Goal: Information Seeking & Learning: Learn about a topic

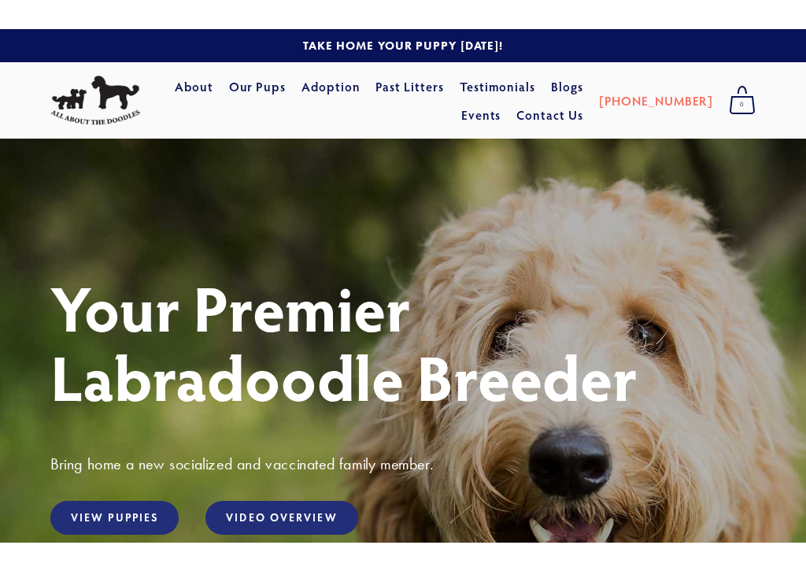
scroll to position [198, 0]
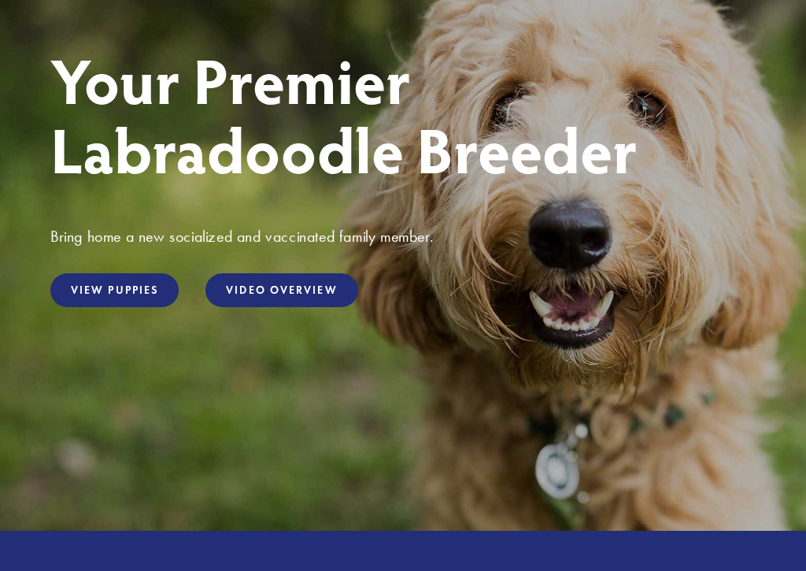
click at [100, 303] on link "View Puppies" at bounding box center [114, 290] width 128 height 34
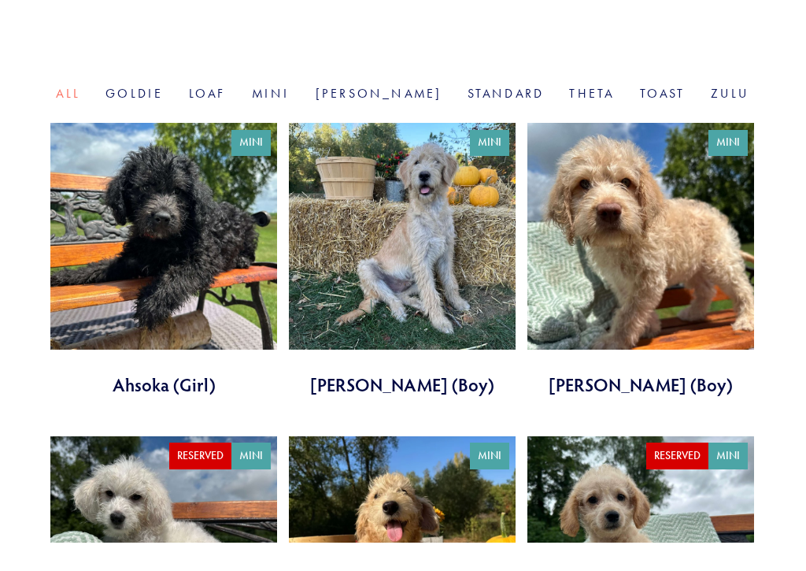
scroll to position [572, 0]
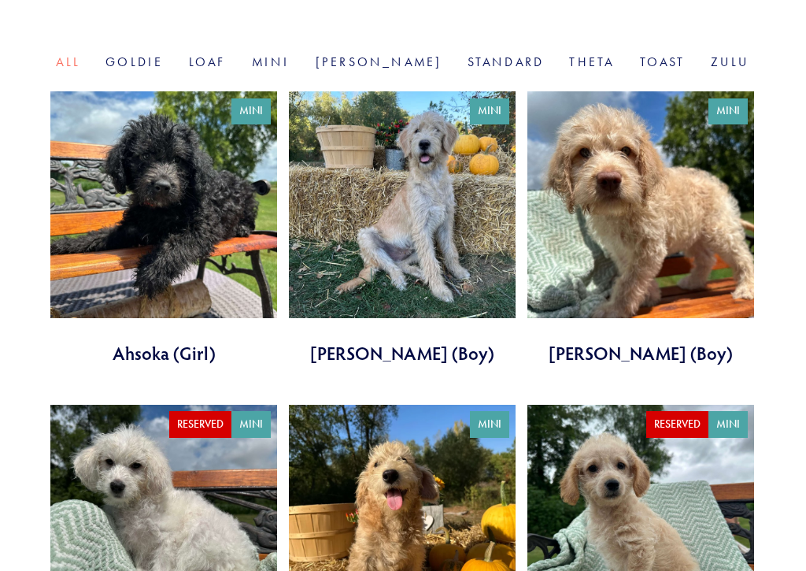
click at [400, 187] on link at bounding box center [402, 228] width 227 height 274
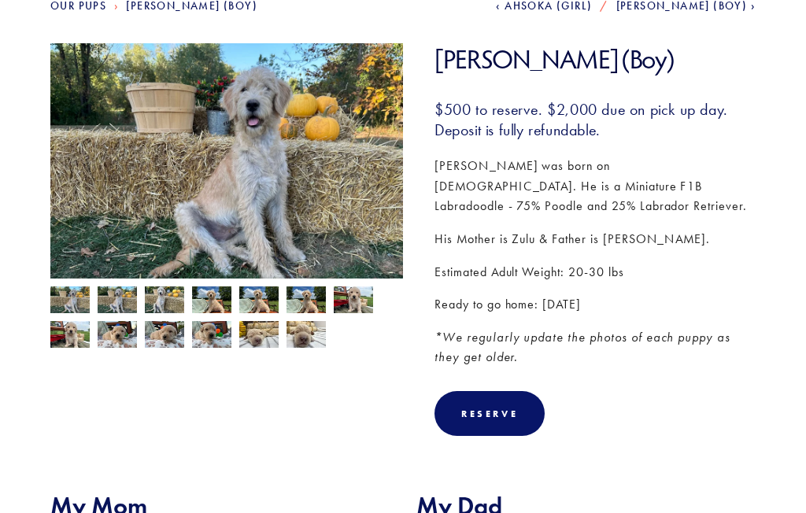
scroll to position [185, 0]
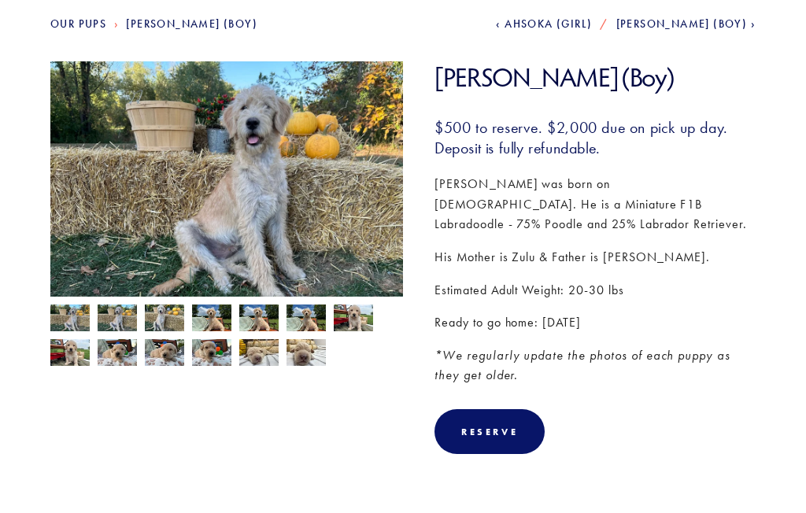
click at [120, 325] on img at bounding box center [117, 320] width 39 height 30
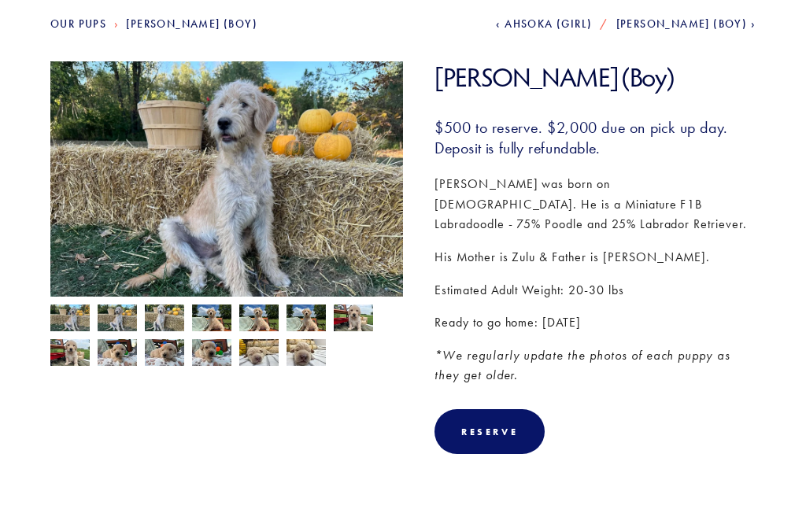
click at [170, 314] on img at bounding box center [164, 320] width 39 height 30
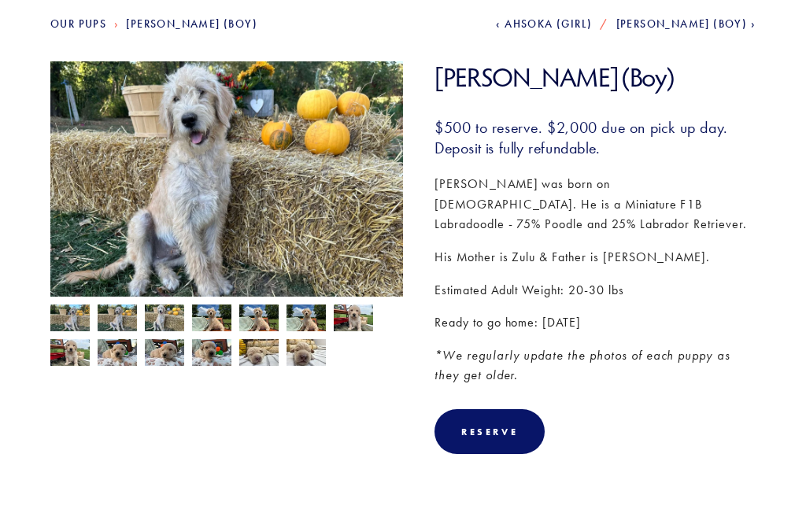
click at [209, 314] on img at bounding box center [211, 320] width 39 height 30
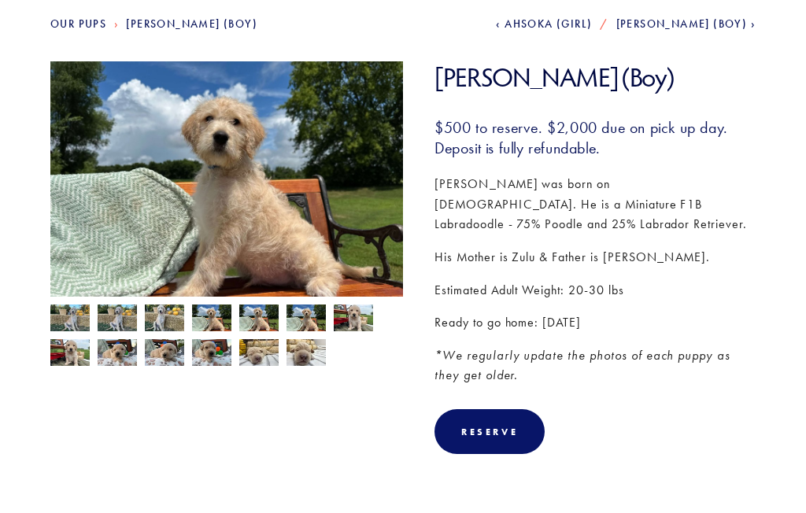
click at [258, 316] on img at bounding box center [258, 320] width 39 height 30
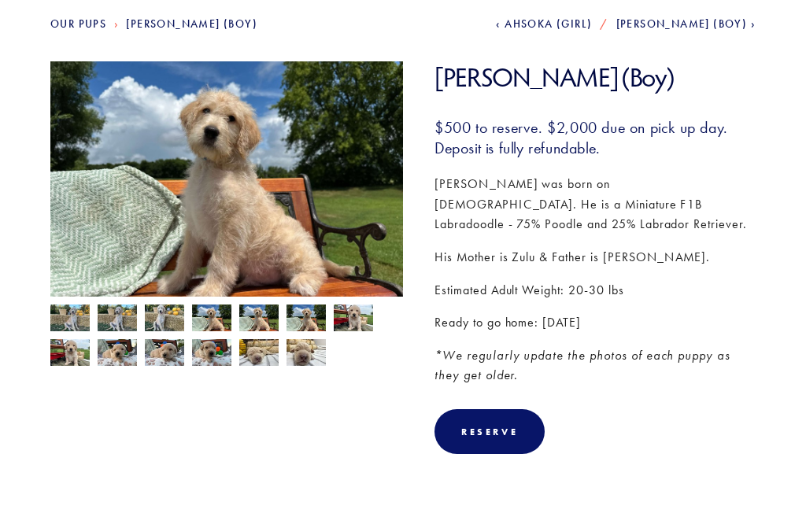
click at [312, 316] on img at bounding box center [306, 320] width 39 height 30
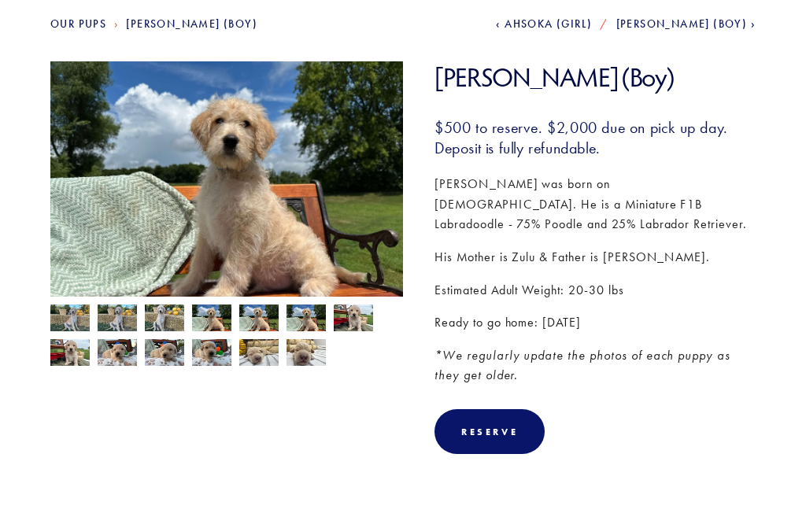
click at [362, 318] on img at bounding box center [353, 320] width 39 height 30
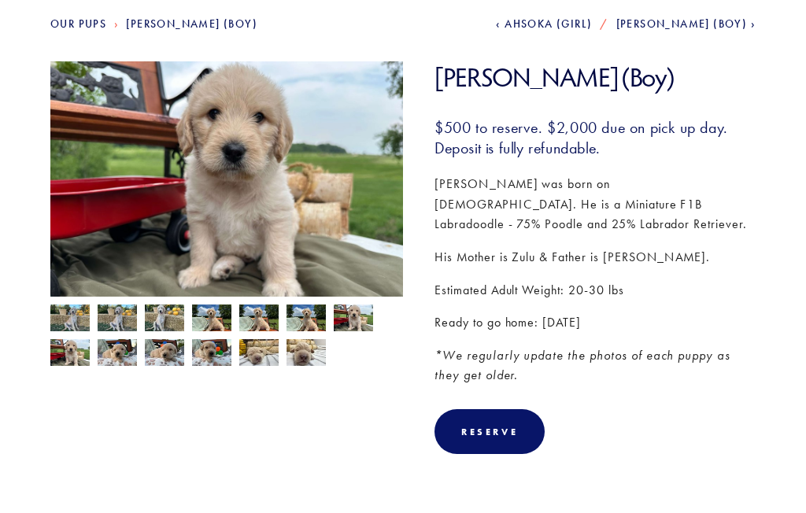
click at [69, 356] on img at bounding box center [69, 354] width 39 height 30
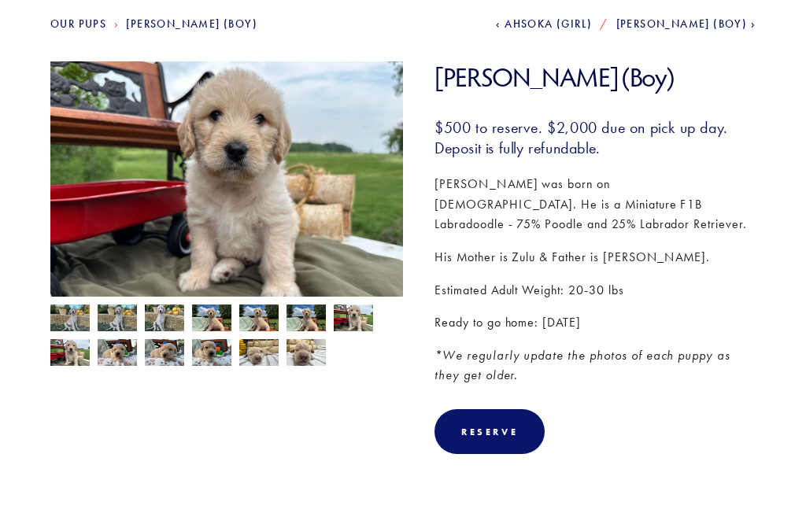
click at [121, 357] on img at bounding box center [117, 353] width 39 height 30
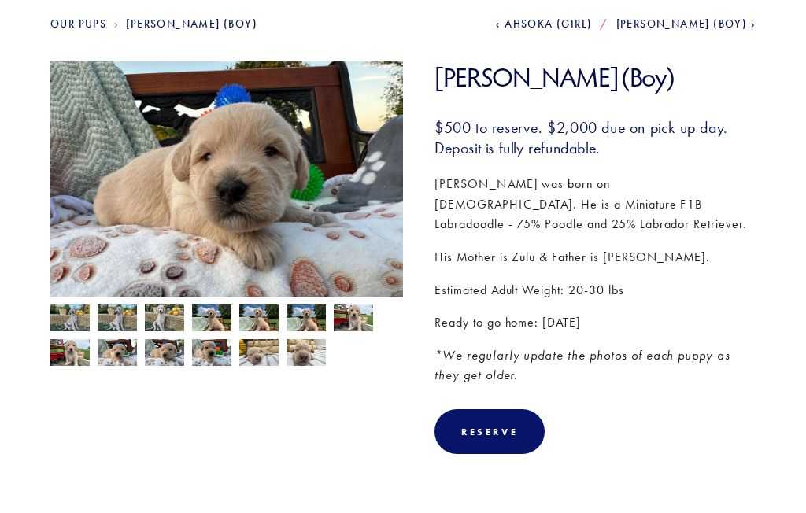
click at [169, 353] on img at bounding box center [164, 353] width 39 height 30
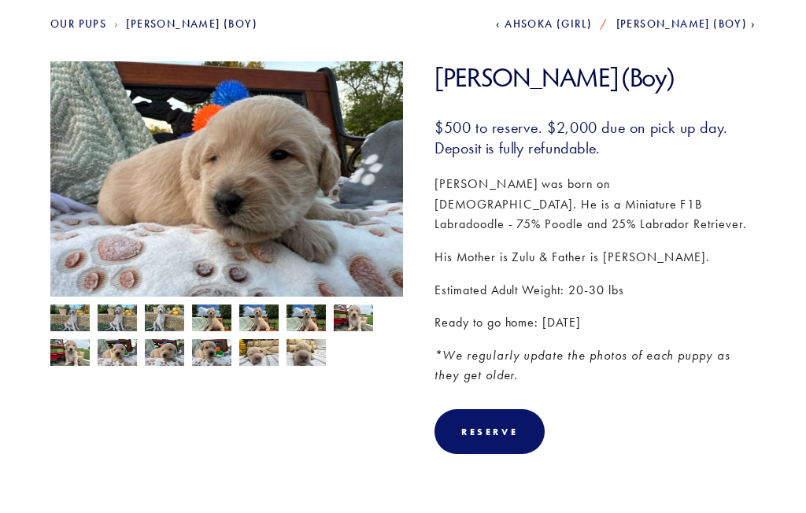
click at [209, 345] on img at bounding box center [211, 353] width 39 height 30
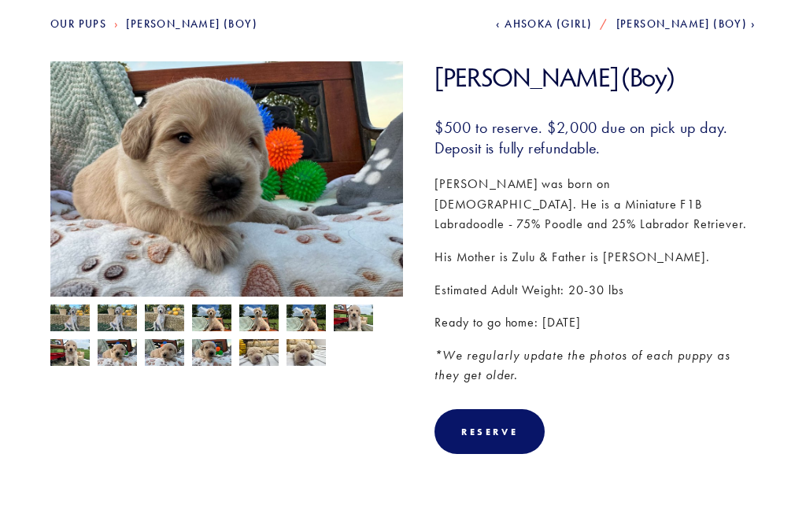
click at [262, 354] on img at bounding box center [258, 353] width 39 height 30
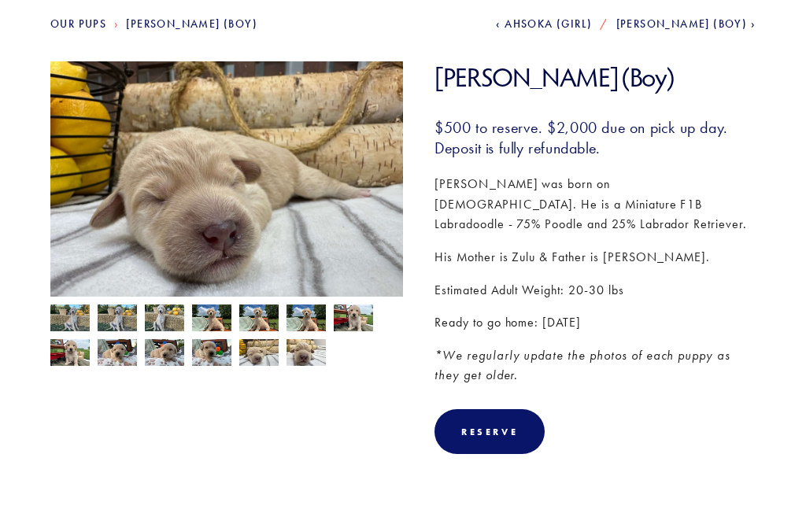
click at [310, 361] on img at bounding box center [306, 353] width 39 height 30
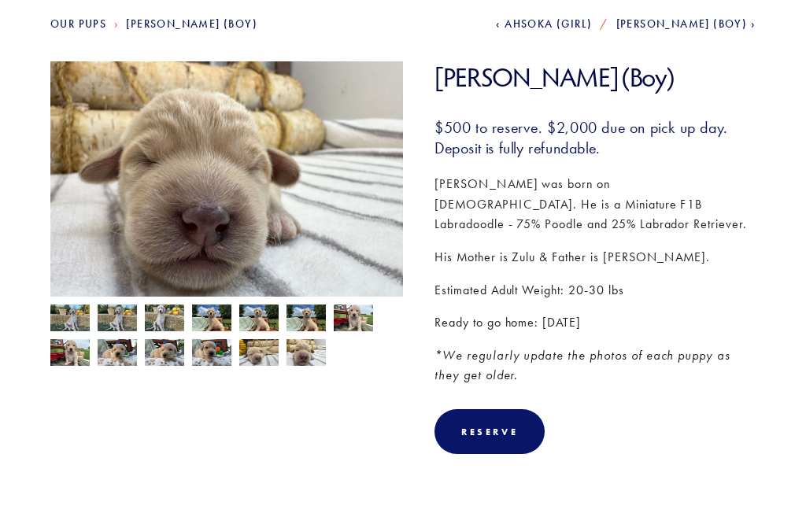
click at [66, 321] on img at bounding box center [69, 320] width 39 height 30
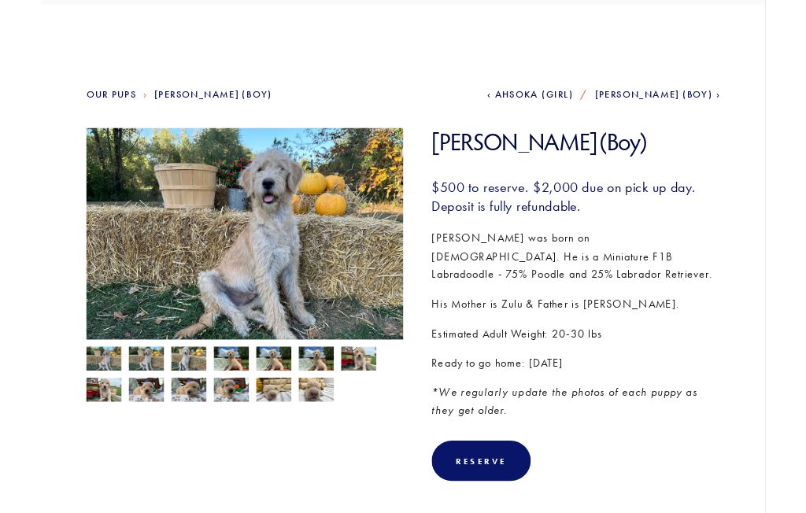
scroll to position [106, 0]
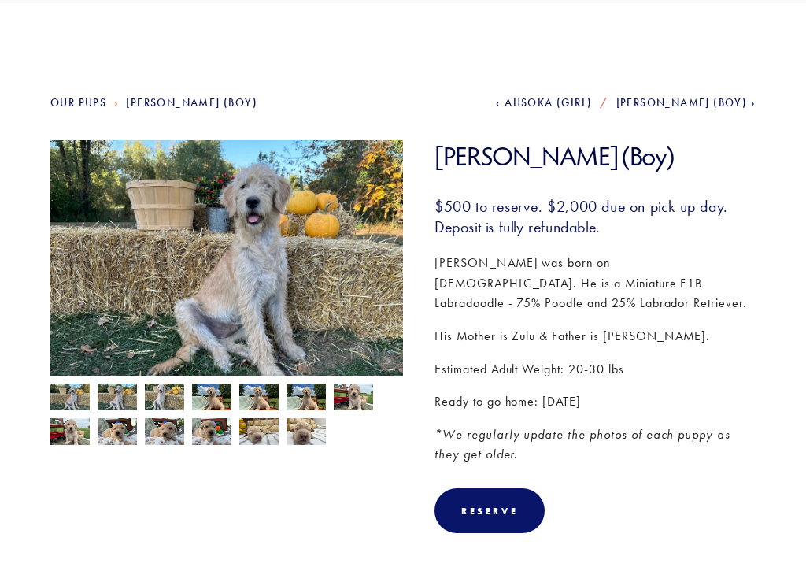
click at [161, 250] on img at bounding box center [226, 272] width 353 height 265
click at [158, 251] on img at bounding box center [226, 272] width 353 height 265
